Goal: Find specific page/section: Find specific page/section

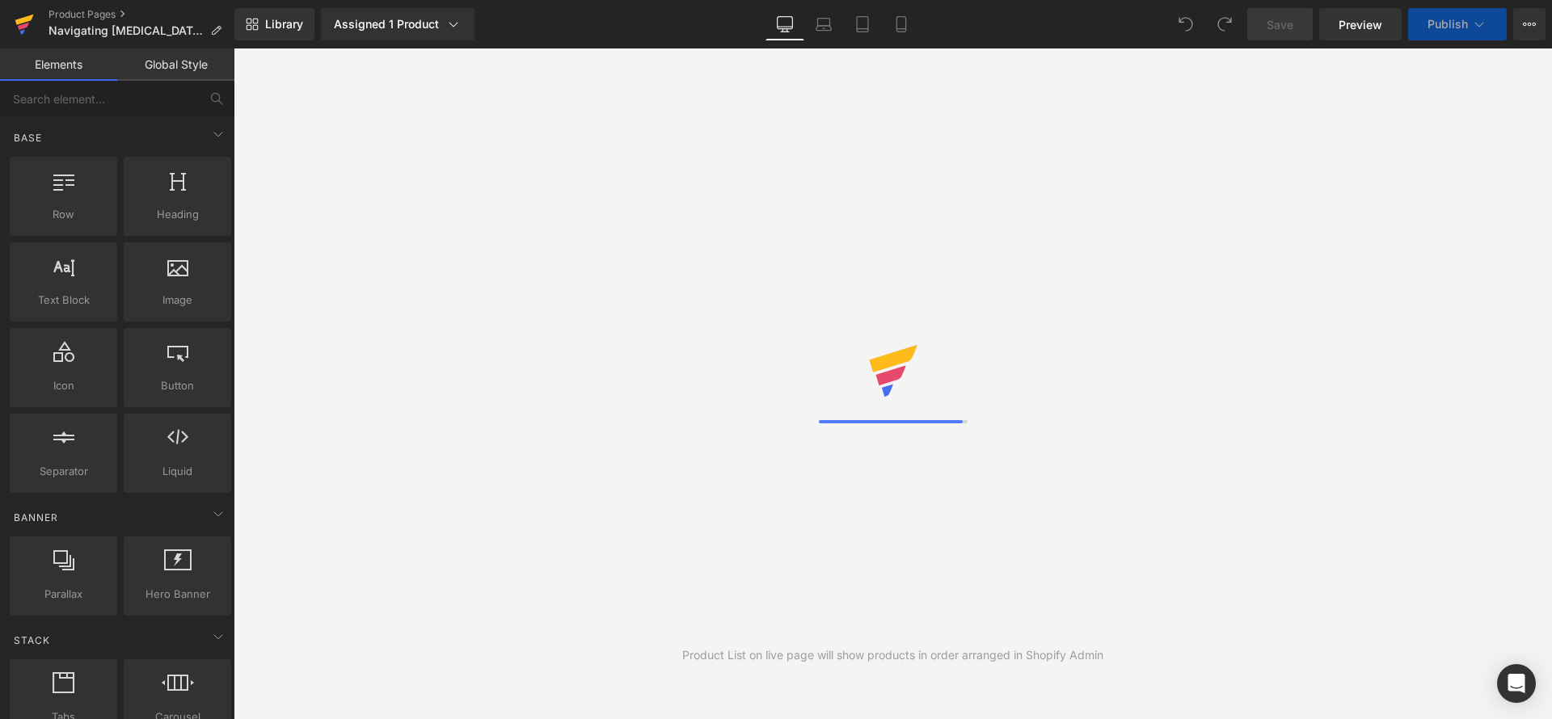
click at [31, 23] on icon at bounding box center [24, 24] width 19 height 40
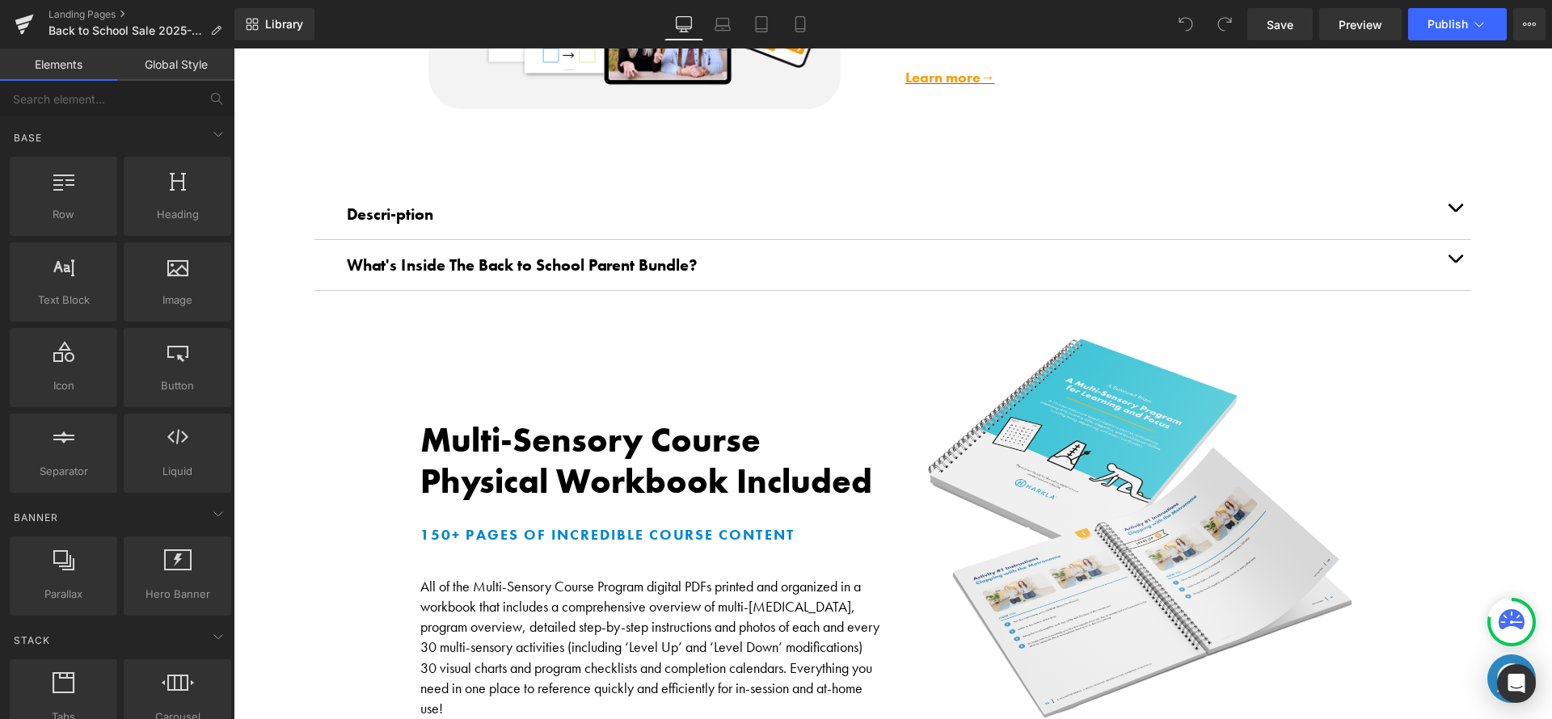
scroll to position [1113, 0]
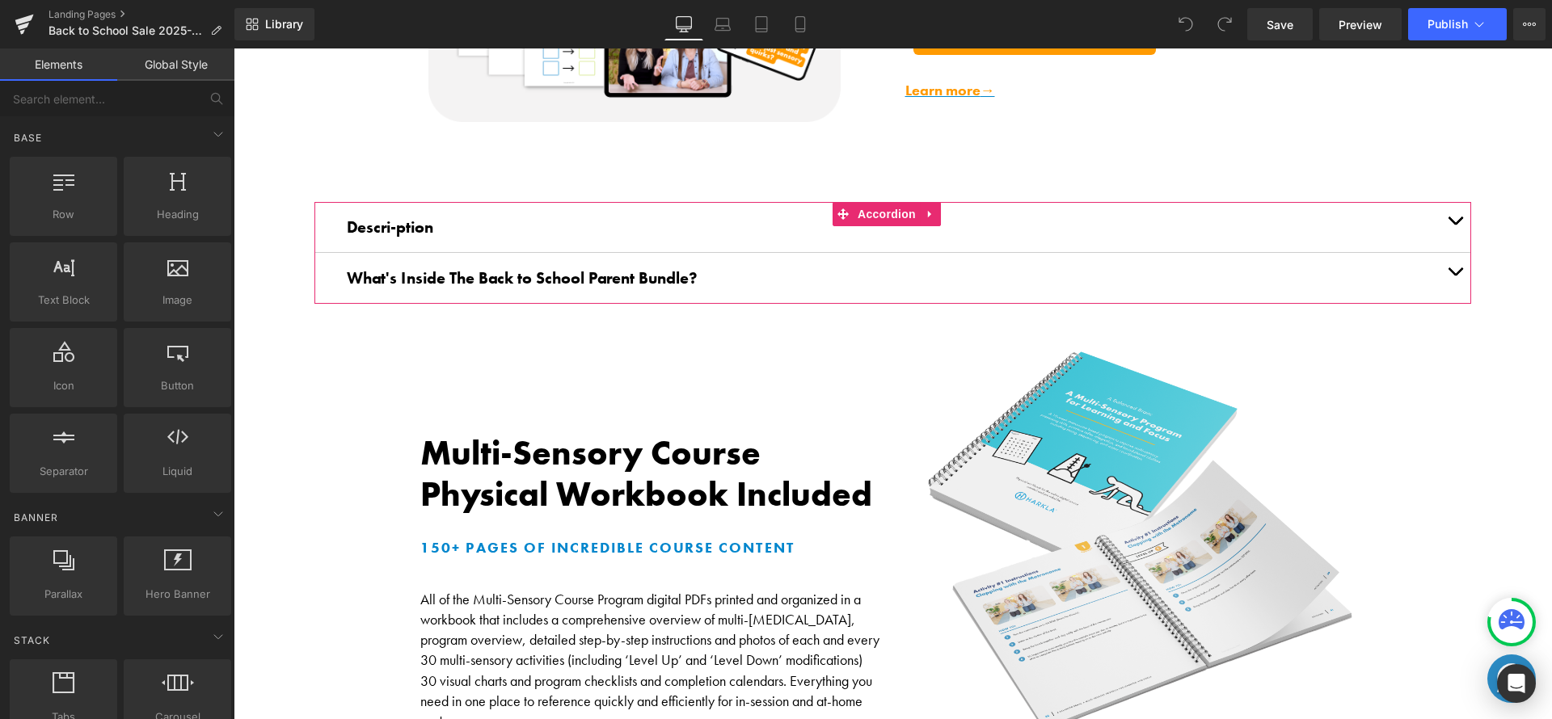
click at [391, 269] on span "What's Inside The Back to School Parent Bundle?" at bounding box center [522, 278] width 351 height 21
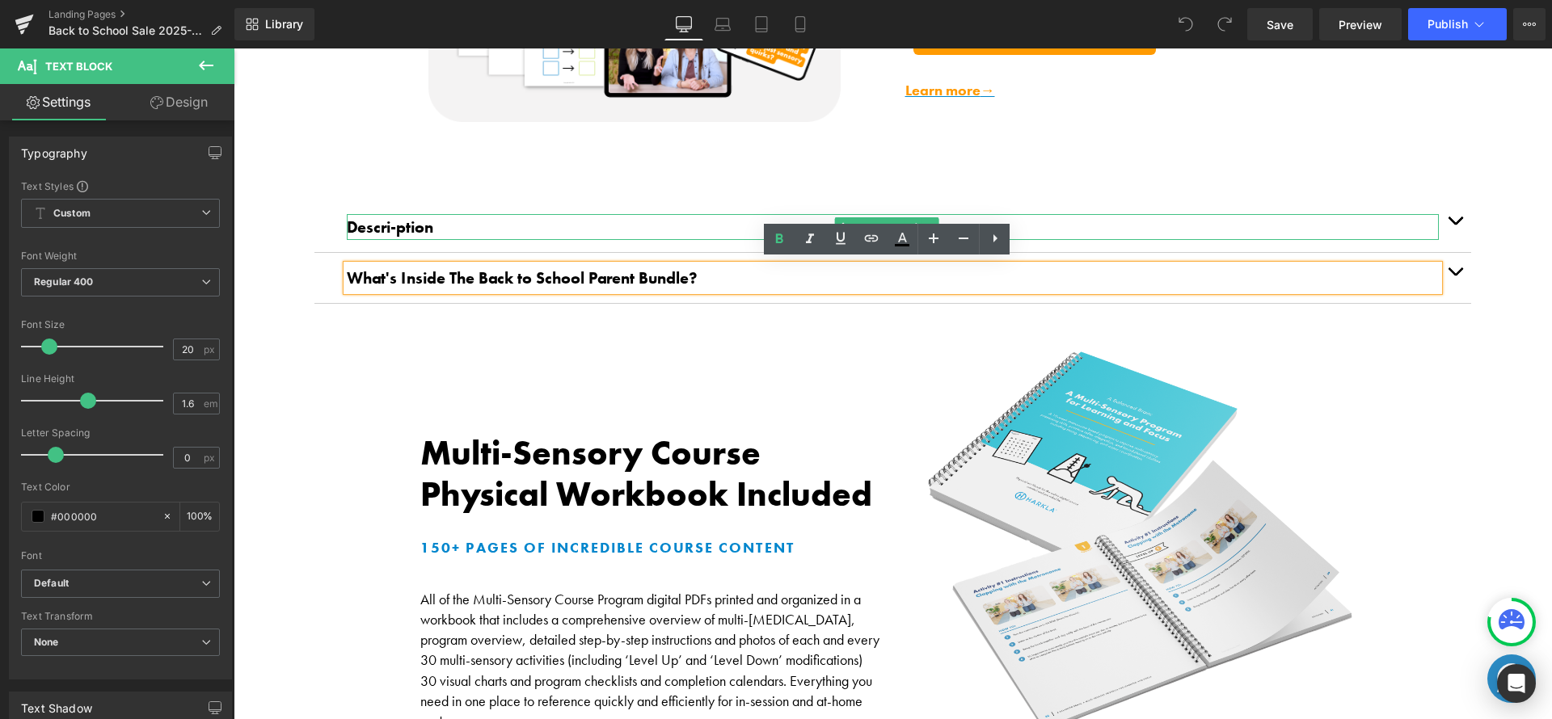
click at [415, 229] on span "Descri-ption" at bounding box center [390, 227] width 86 height 21
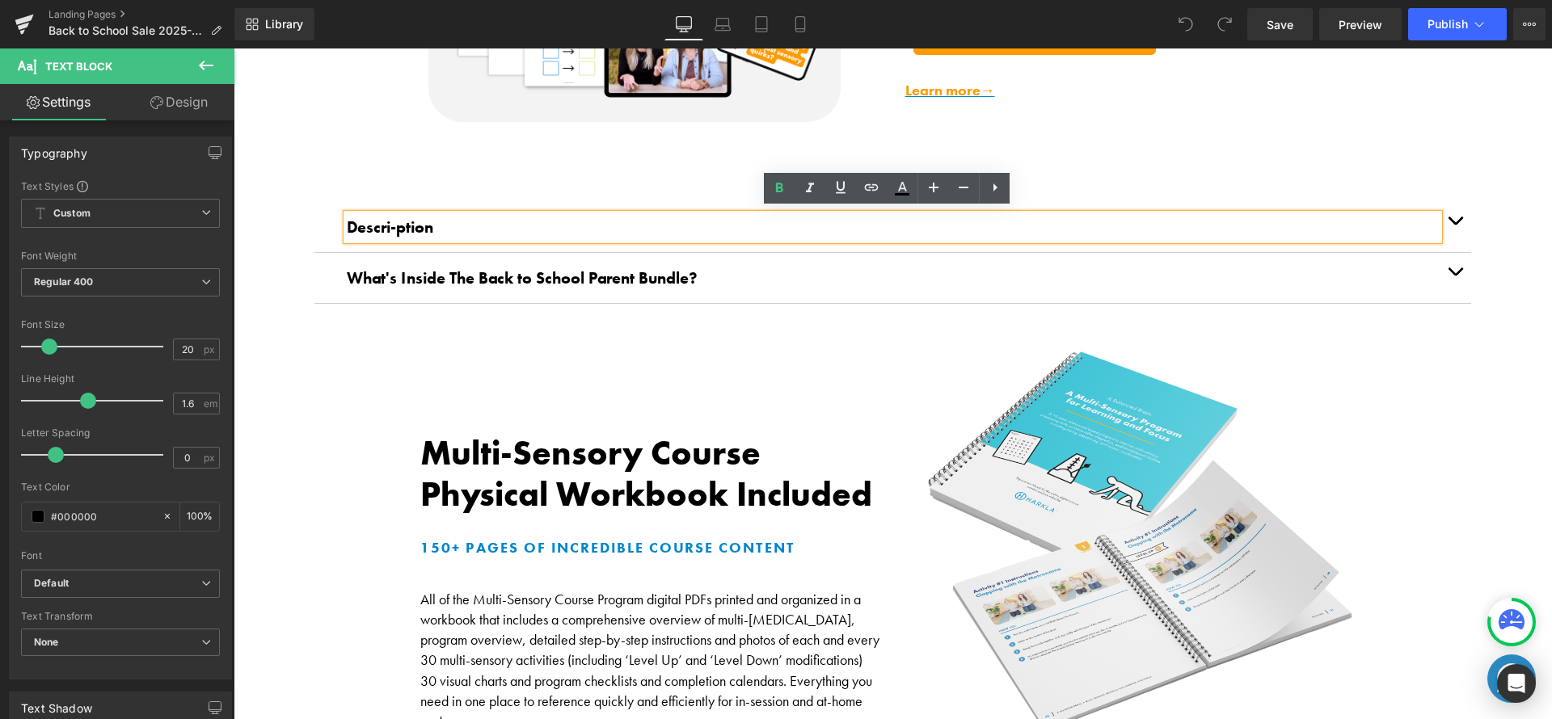
click at [1449, 221] on button "button" at bounding box center [1455, 227] width 32 height 50
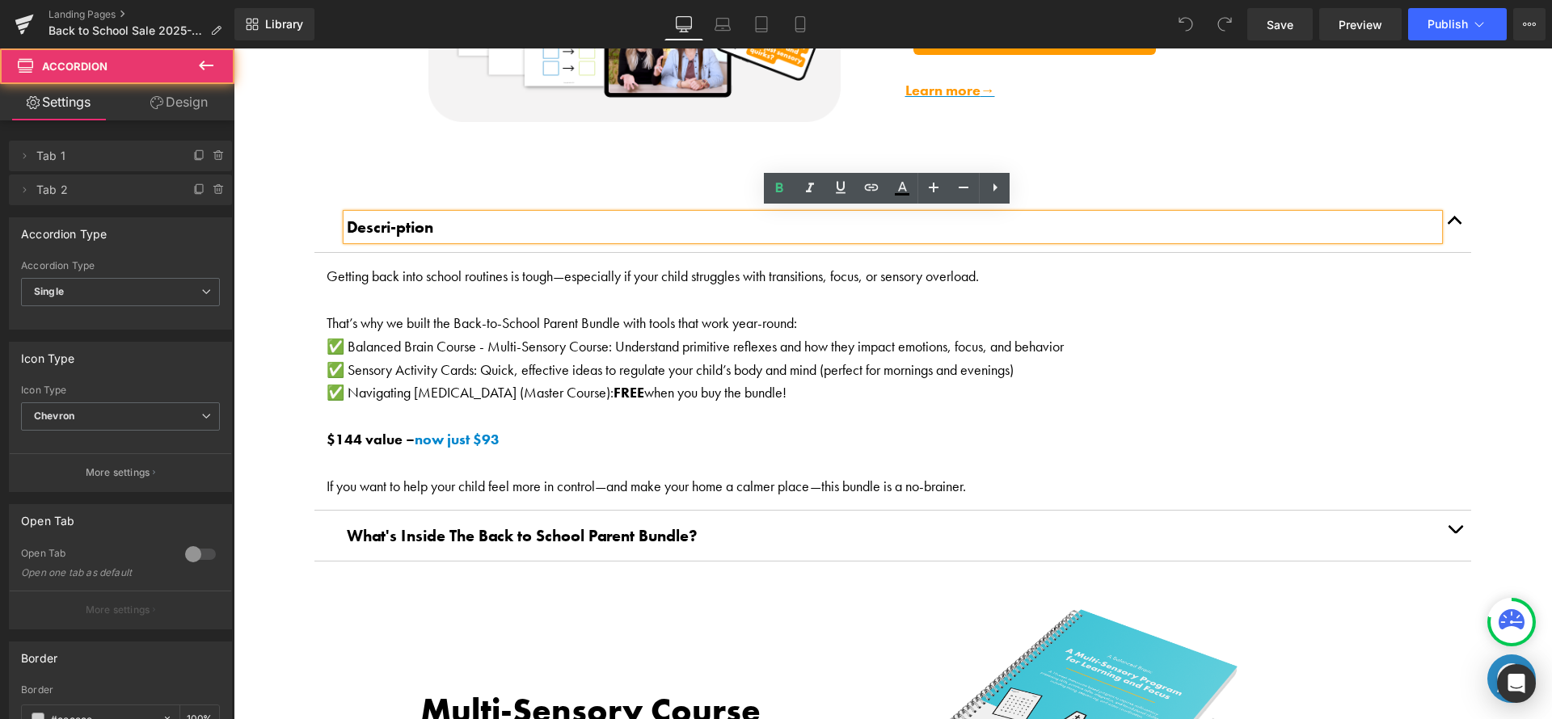
click at [1449, 221] on button "button" at bounding box center [1455, 227] width 32 height 50
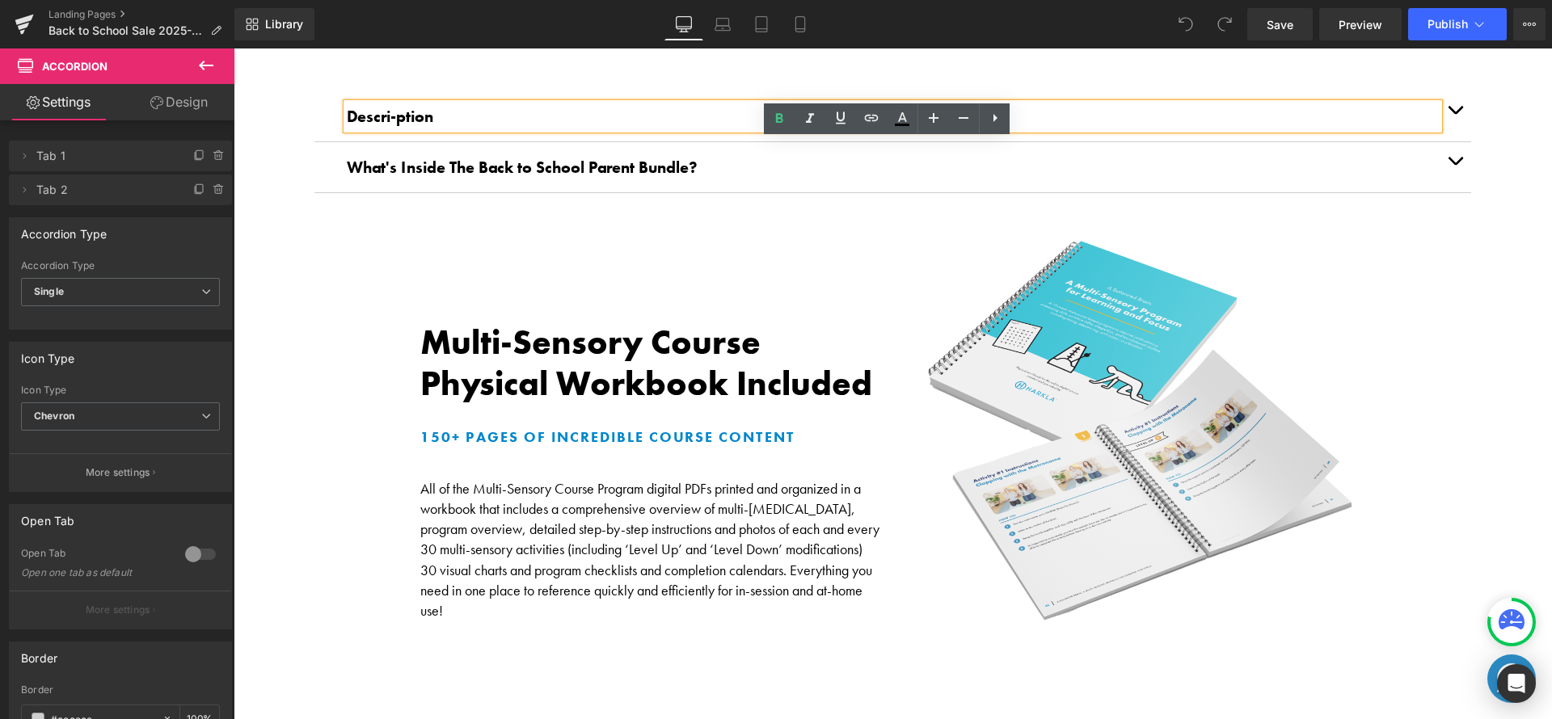
scroll to position [1172, 0]
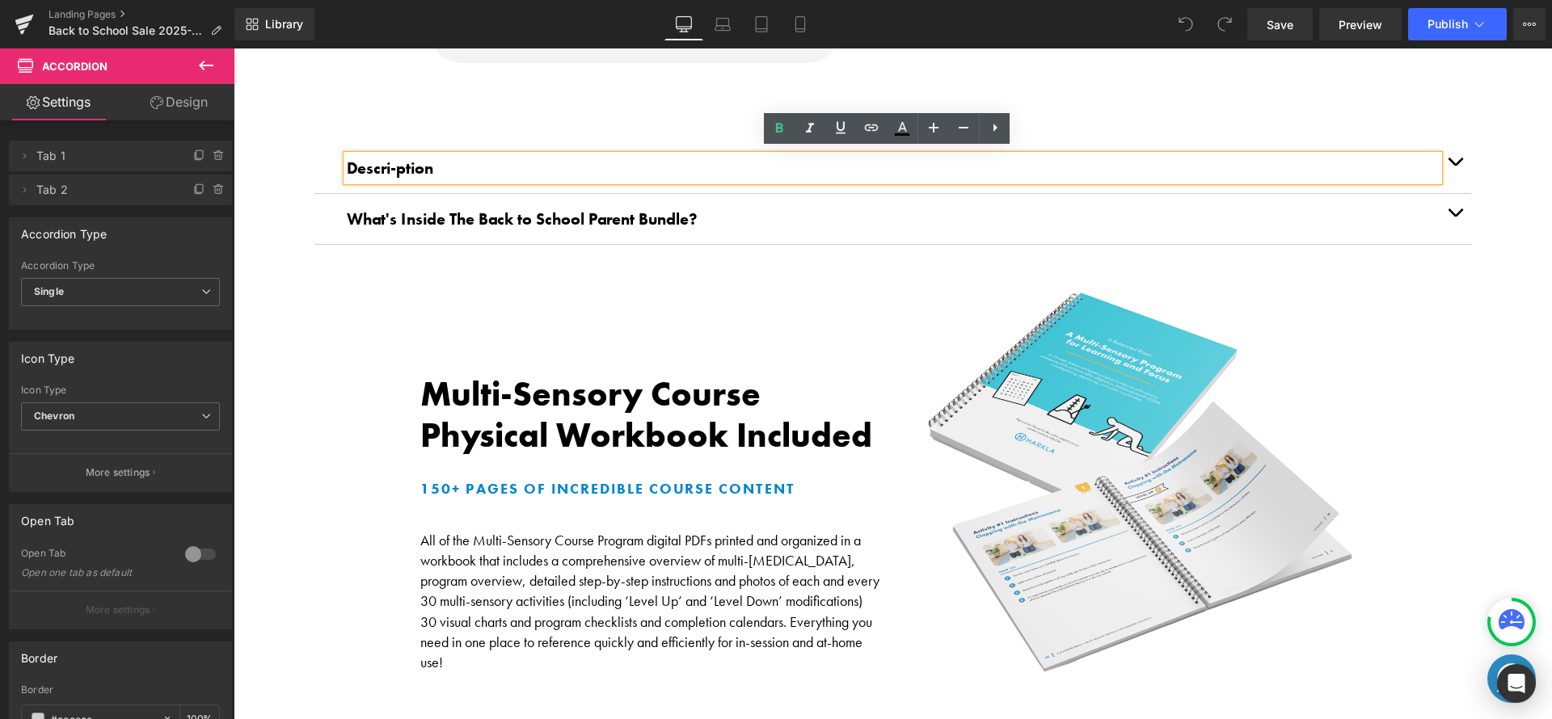
click at [1440, 203] on button "button" at bounding box center [1455, 219] width 32 height 50
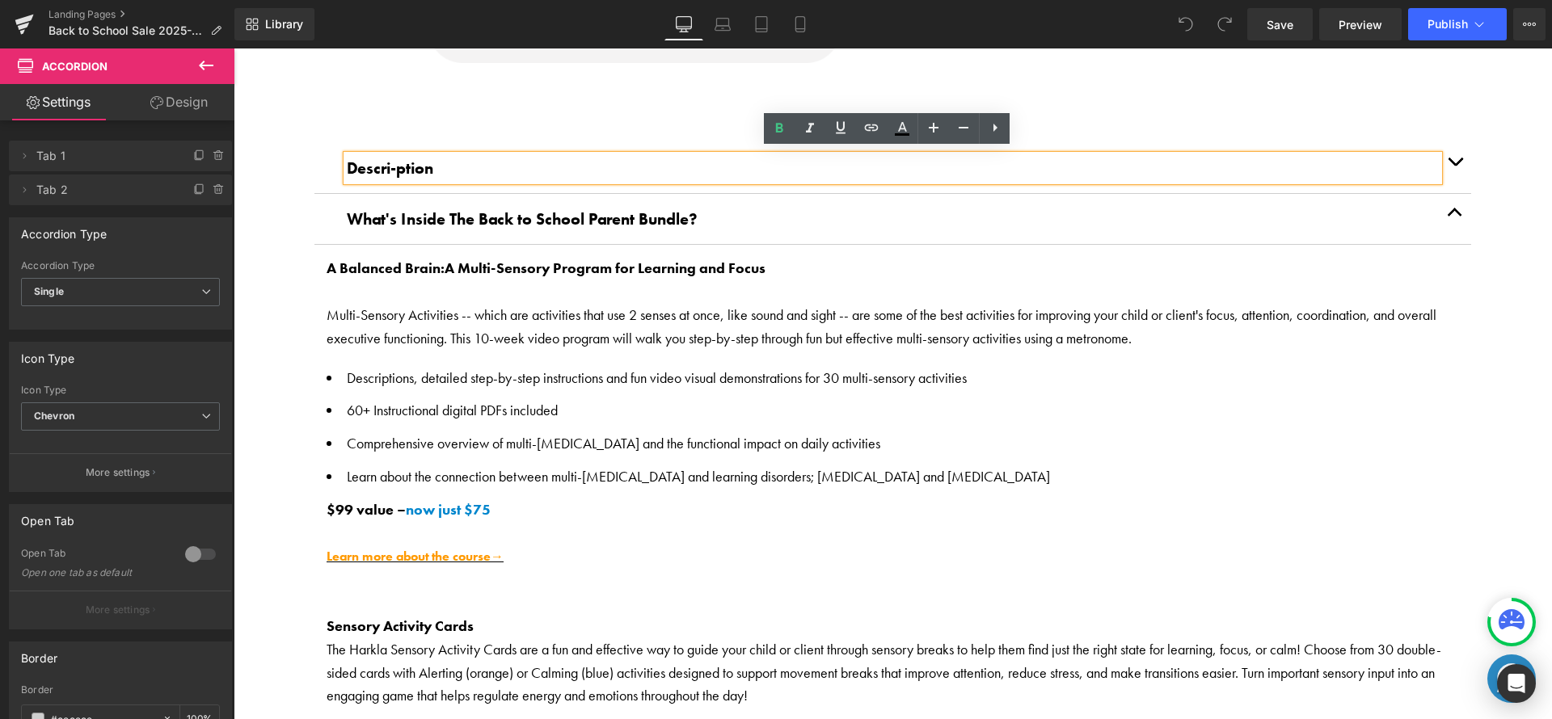
click at [1450, 210] on button "button" at bounding box center [1455, 219] width 32 height 50
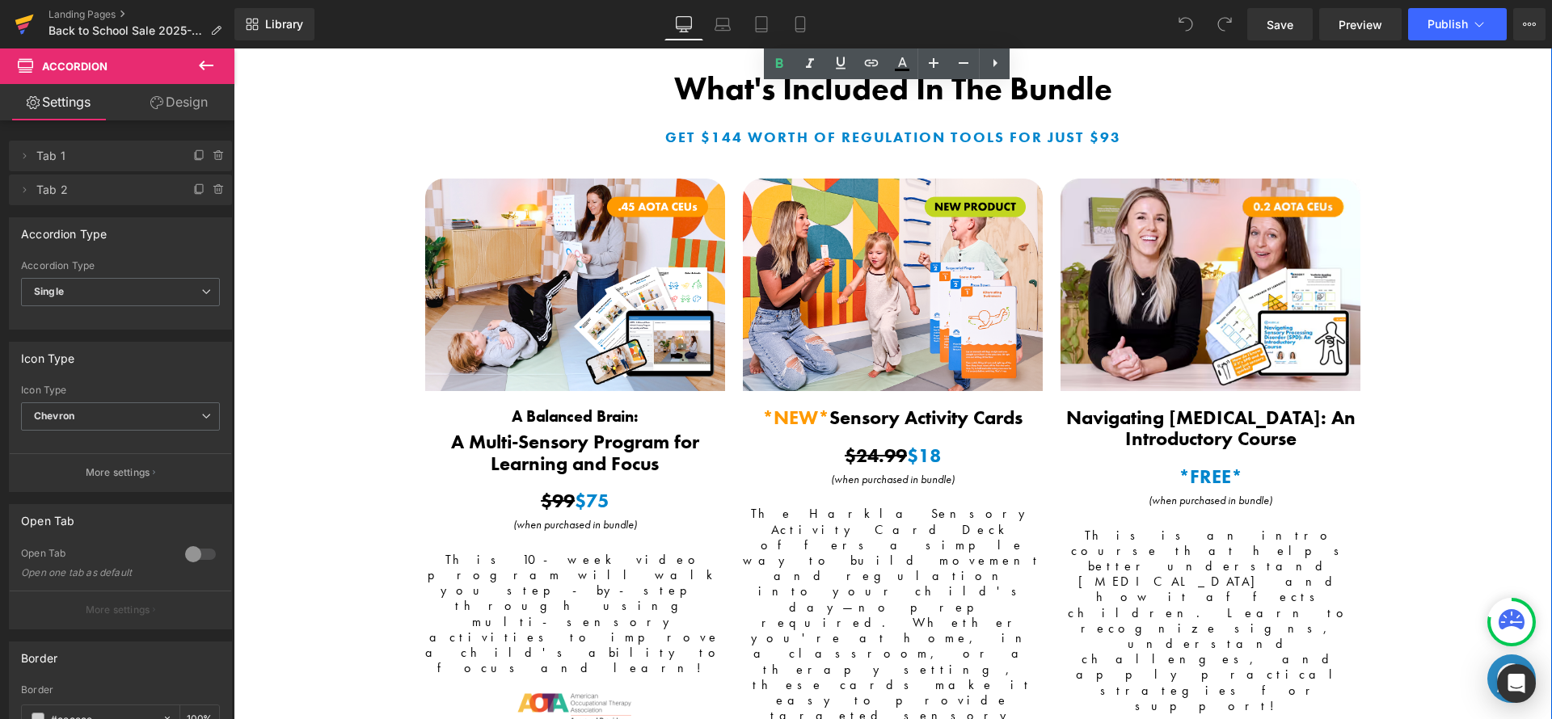
scroll to position [1933, 0]
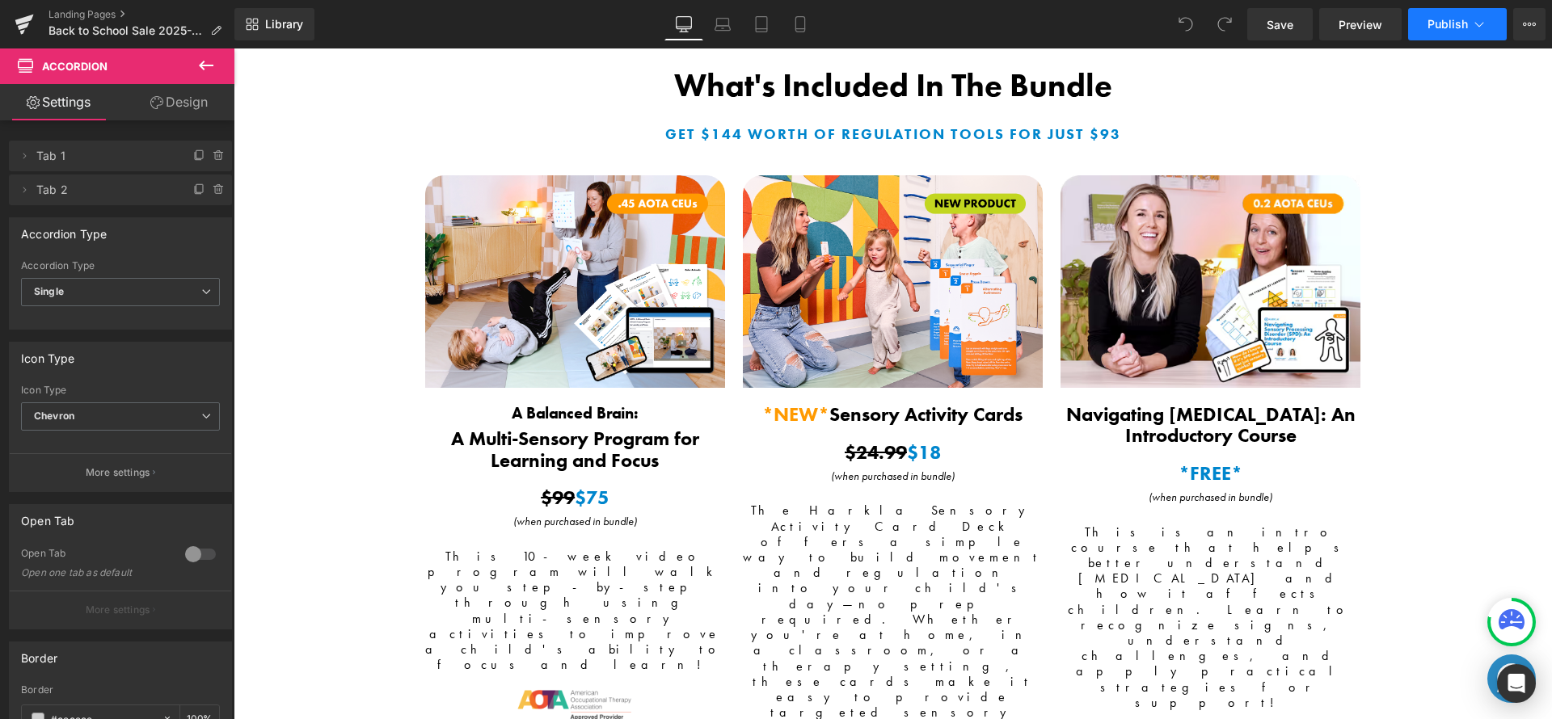
click at [1479, 33] on button "Publish" at bounding box center [1457, 24] width 99 height 32
click at [1529, 28] on icon at bounding box center [1529, 24] width 13 height 13
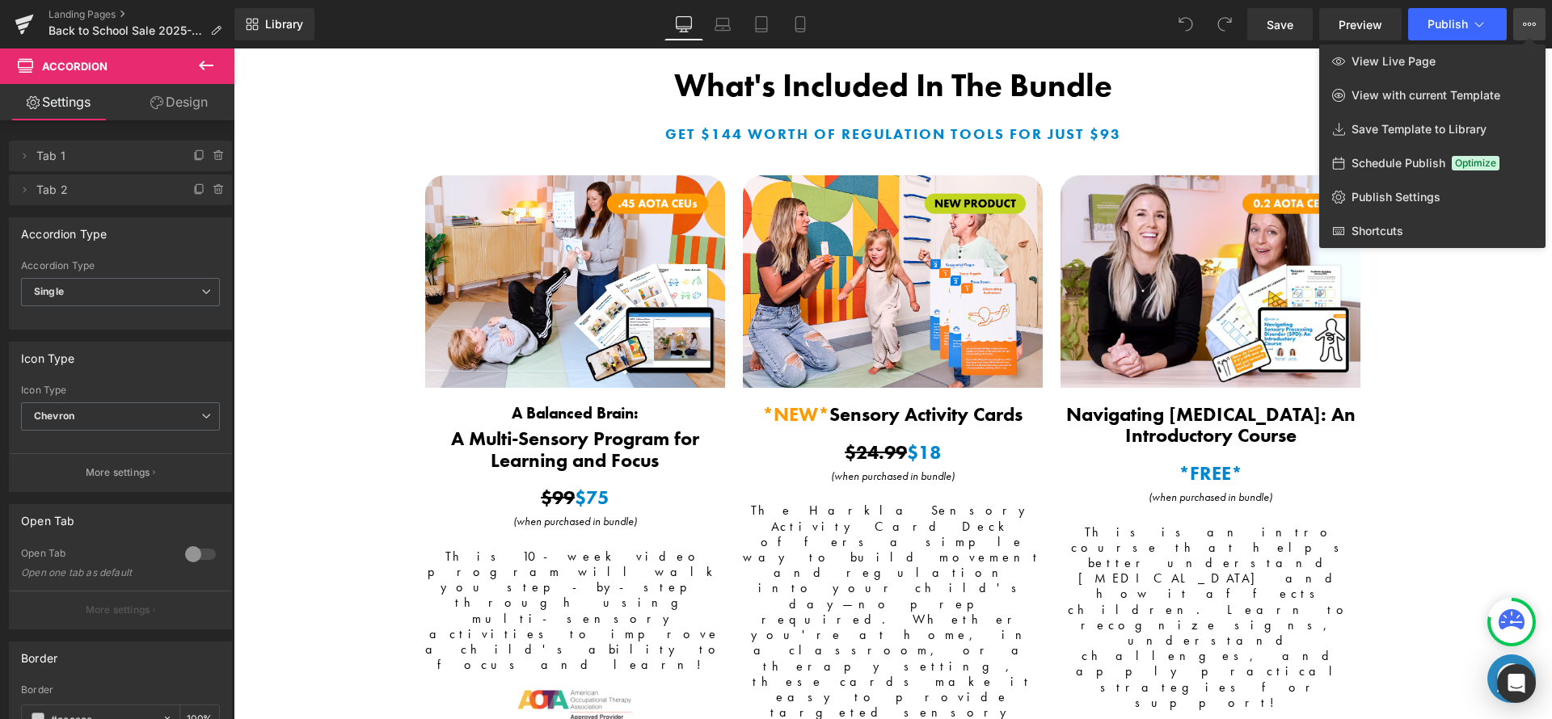
click at [559, 19] on div "Library Desktop Desktop Laptop Tablet Mobile Save Preview Publish Scheduled Vie…" at bounding box center [893, 24] width 1318 height 32
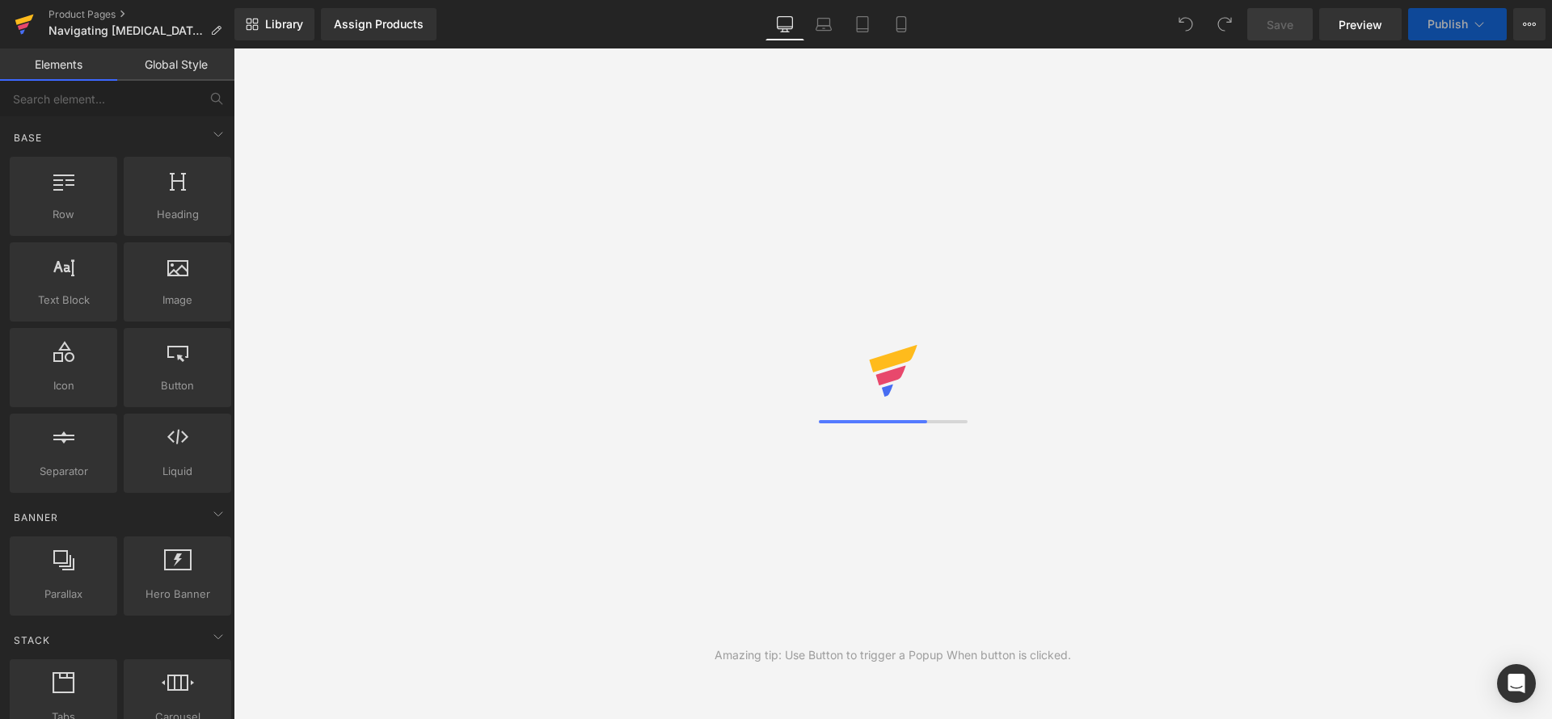
click at [25, 27] on icon at bounding box center [23, 26] width 11 height 7
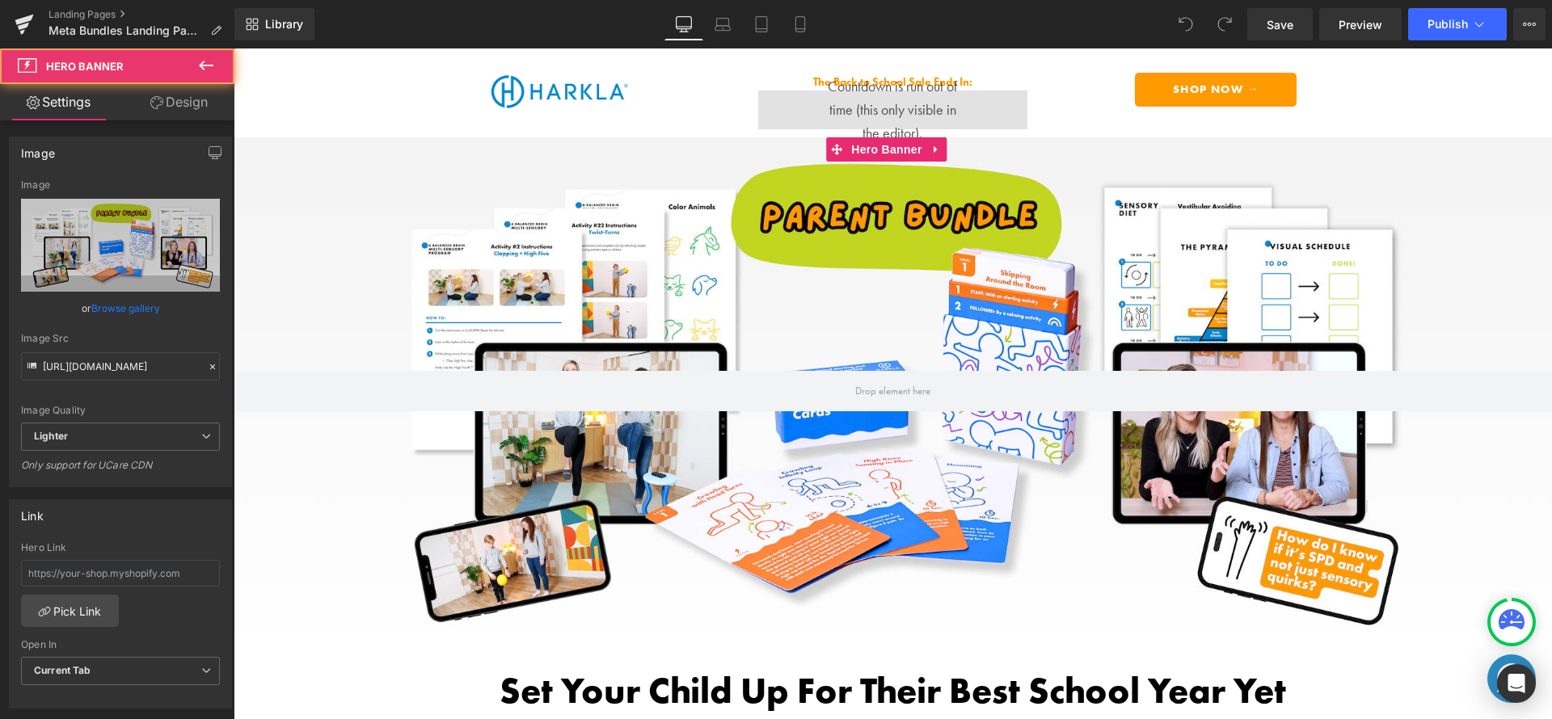
click at [939, 204] on div at bounding box center [893, 391] width 1318 height 508
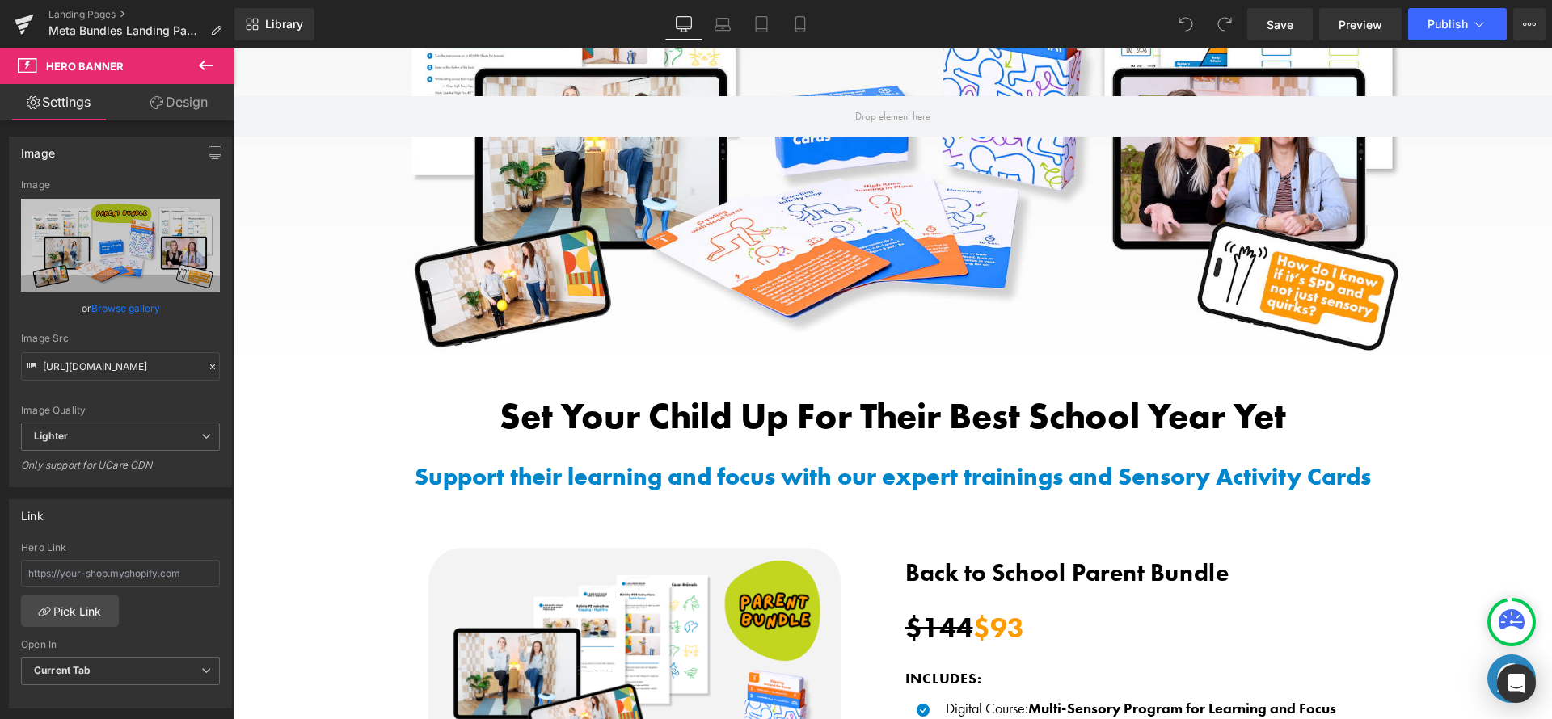
scroll to position [311, 0]
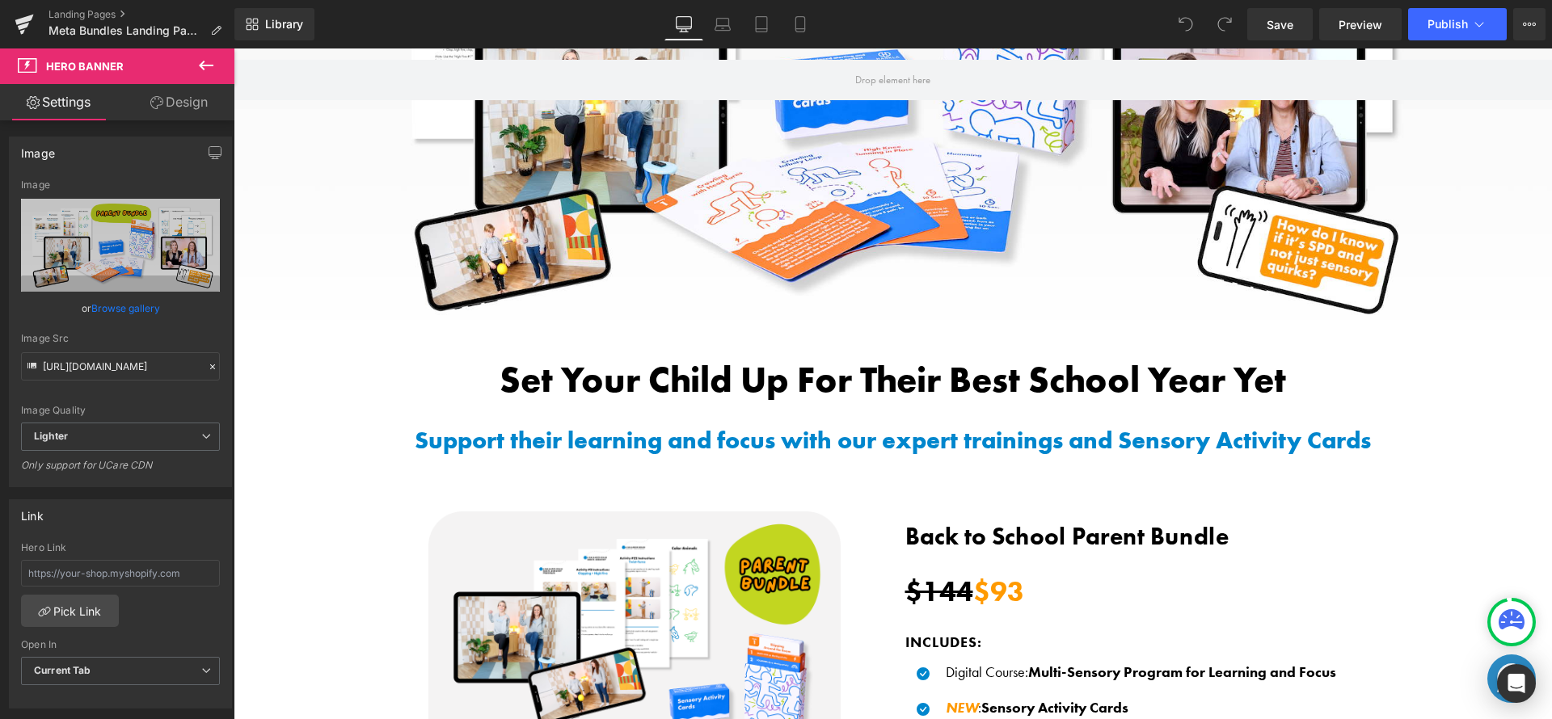
click at [931, 202] on div at bounding box center [893, 80] width 1318 height 508
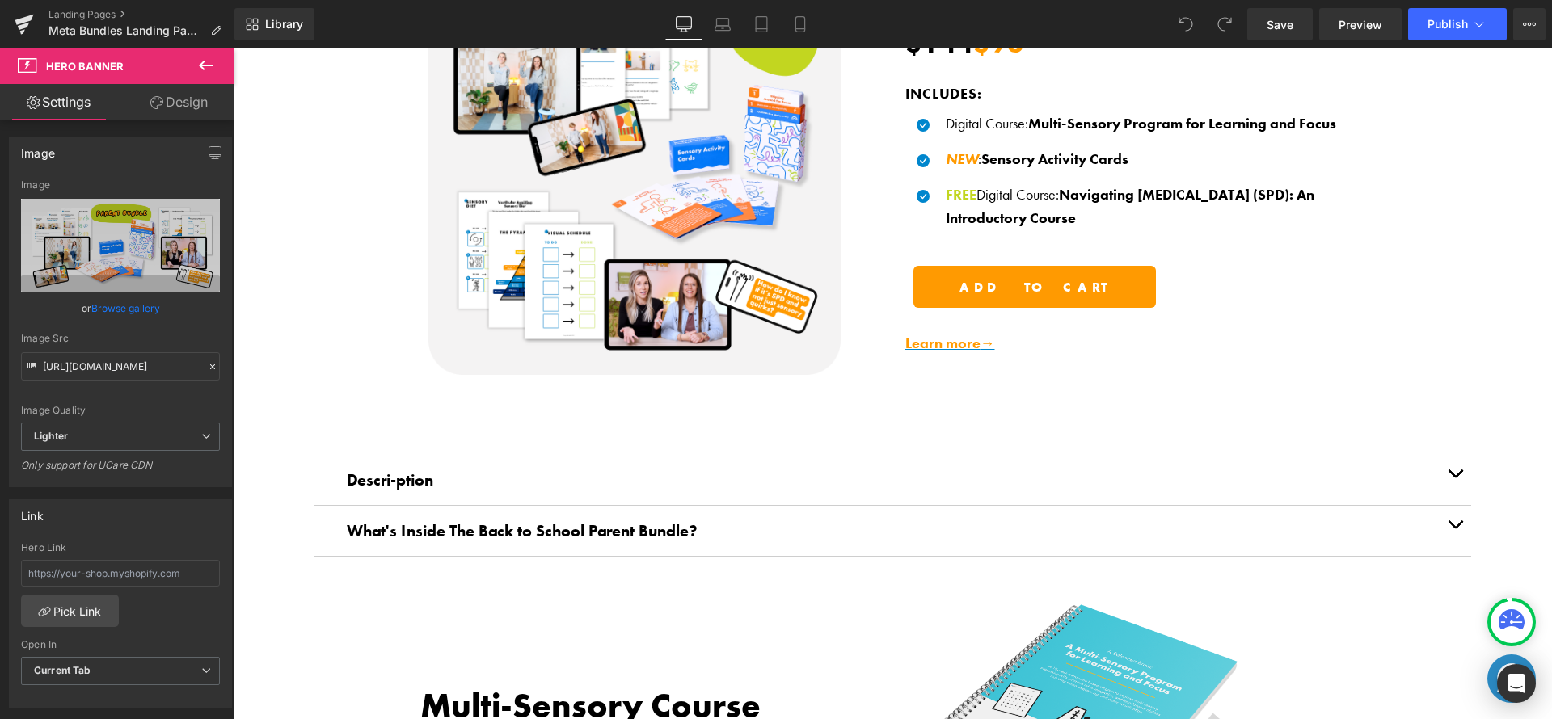
scroll to position [221, 0]
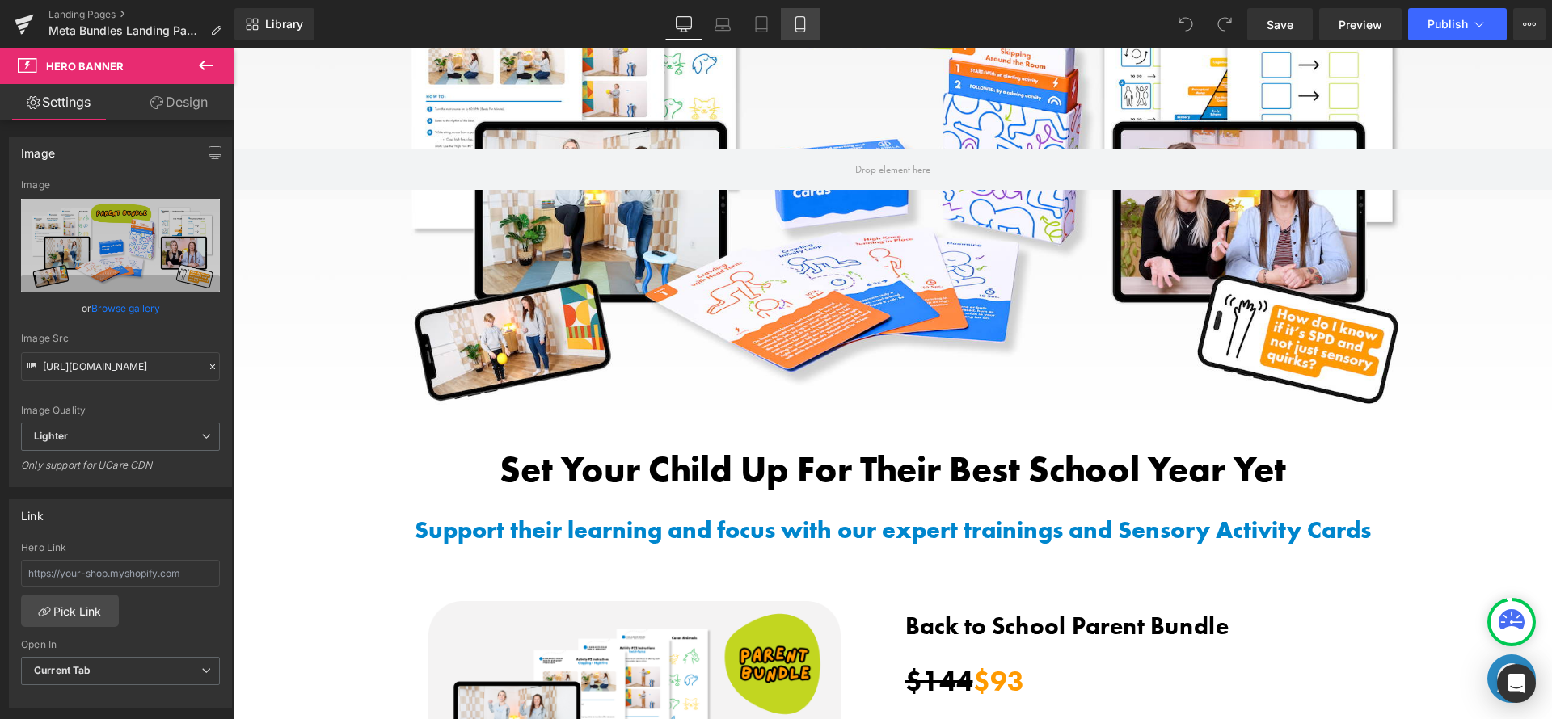
click at [810, 30] on link "Mobile" at bounding box center [800, 24] width 39 height 32
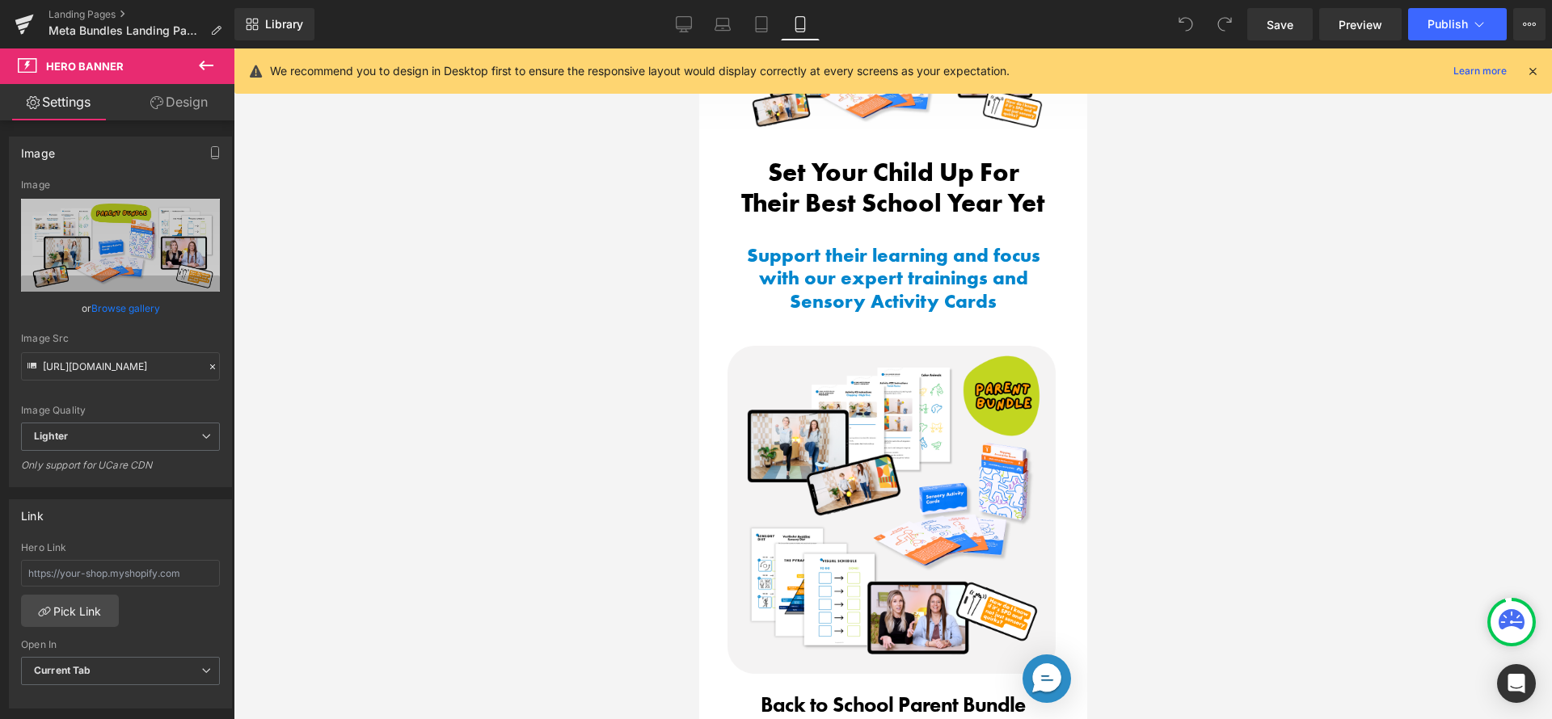
scroll to position [65, 0]
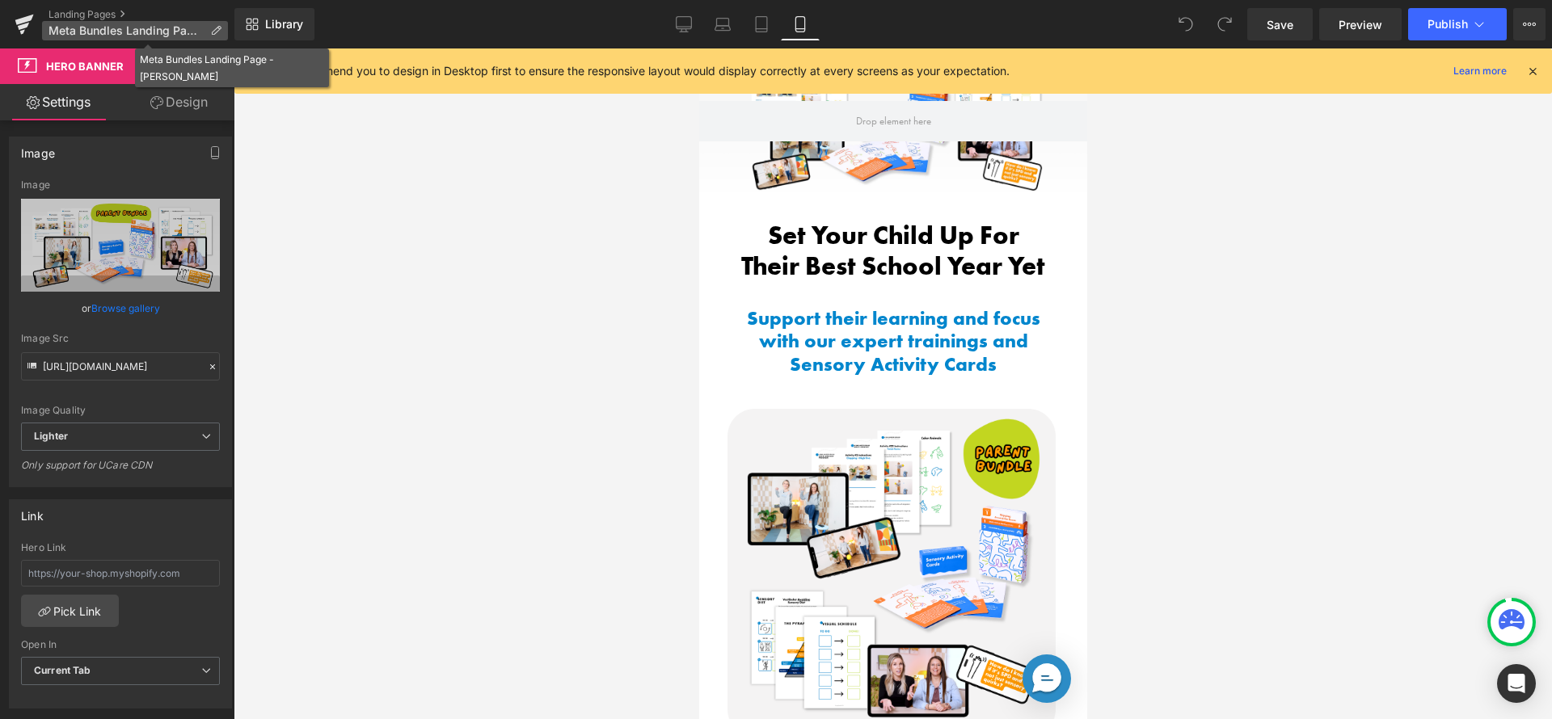
click at [158, 35] on span "Meta Bundles Landing Page - [PERSON_NAME]" at bounding box center [125, 30] width 155 height 13
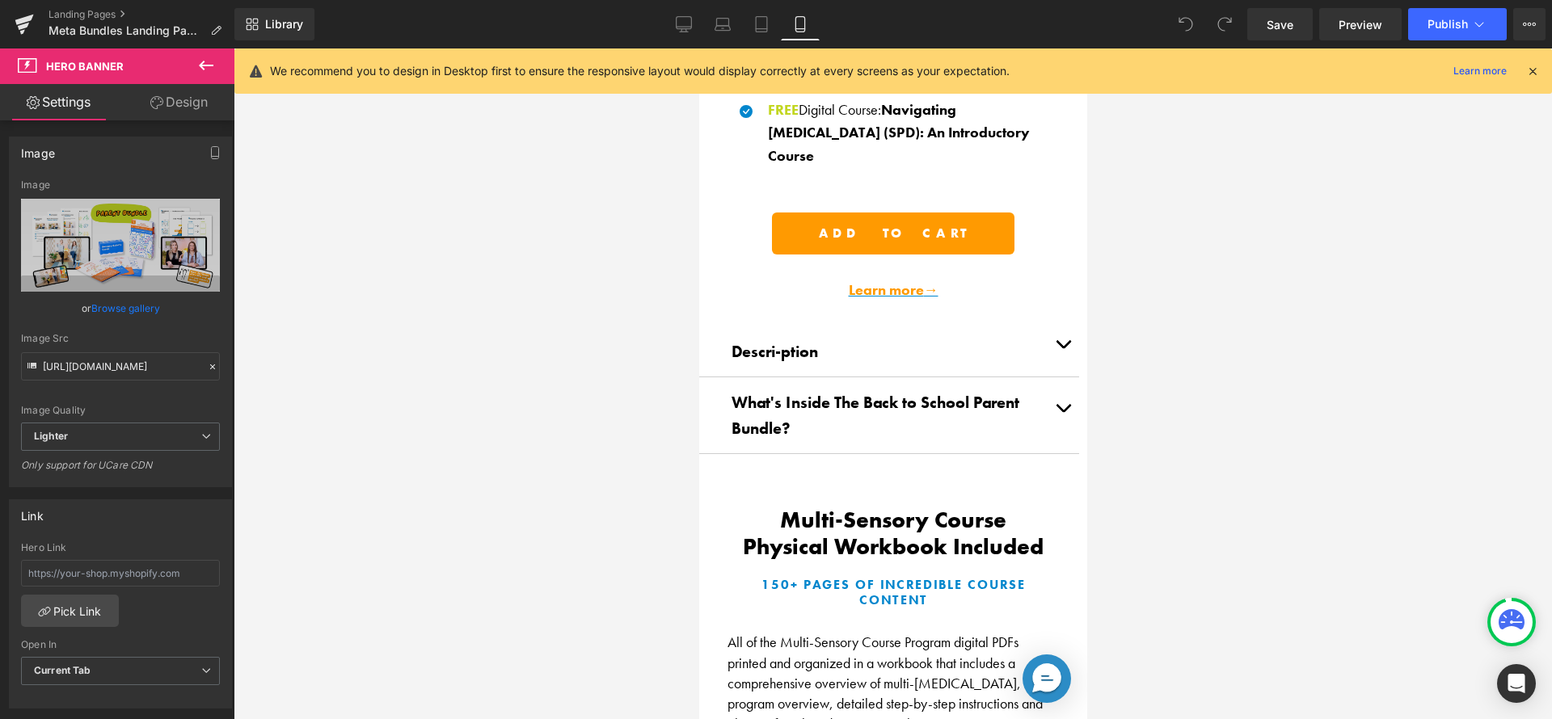
scroll to position [931, 0]
